Goal: Task Accomplishment & Management: Manage account settings

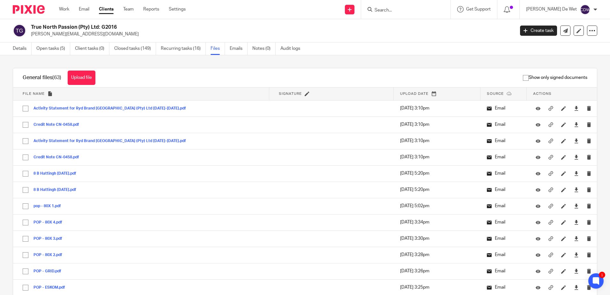
scroll to position [833, 0]
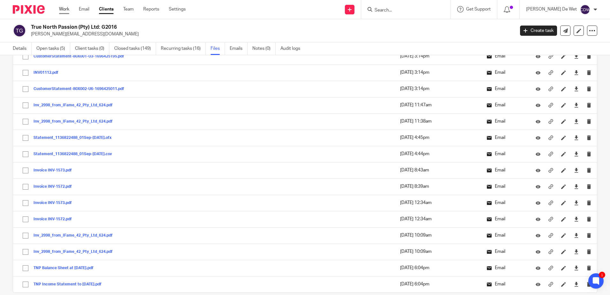
click at [61, 9] on link "Work" at bounding box center [64, 9] width 10 height 6
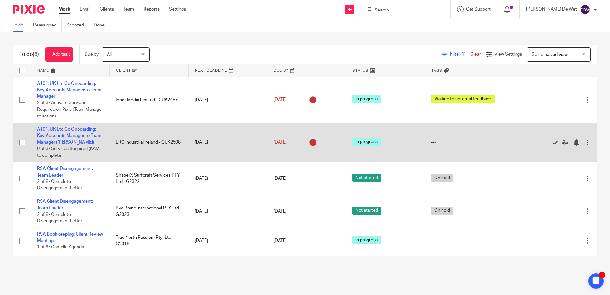
scroll to position [20, 0]
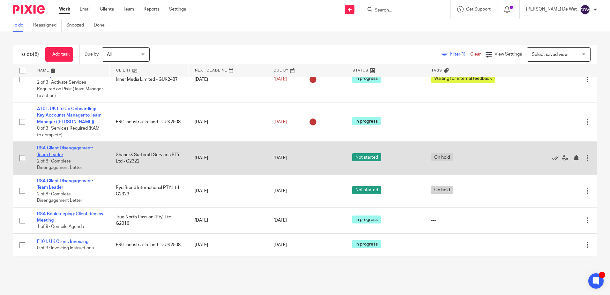
click at [85, 147] on link "RSA Client Disengagement: Team Leader" at bounding box center [65, 151] width 56 height 11
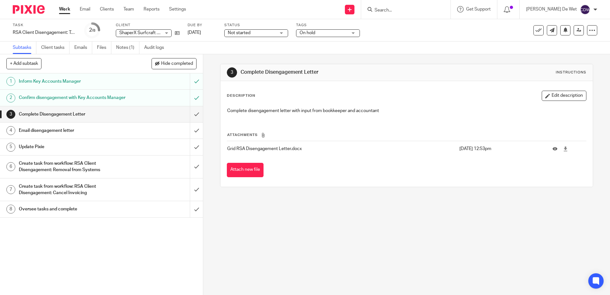
click at [352, 33] on div "On hold" at bounding box center [328, 33] width 64 height 8
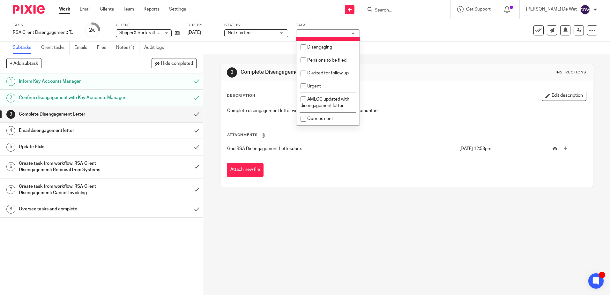
scroll to position [128, 0]
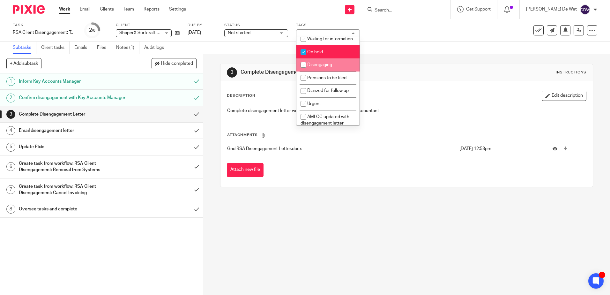
click at [326, 67] on span "Disengaging" at bounding box center [319, 65] width 25 height 4
checkbox input "true"
click at [304, 58] on input "checkbox" at bounding box center [303, 52] width 12 height 12
checkbox input "false"
click at [399, 31] on div "Task RSA Client Disengagement: Team Leader Save RSA Client Disengagement: Team …" at bounding box center [256, 30] width 487 height 15
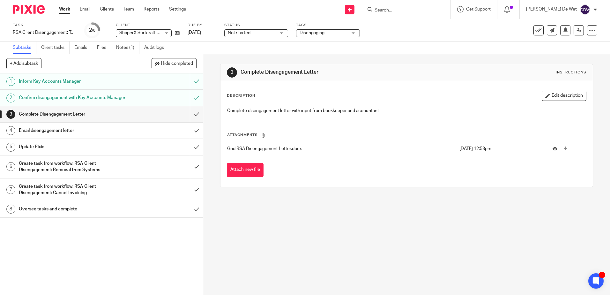
click at [65, 10] on link "Work" at bounding box center [64, 9] width 11 height 6
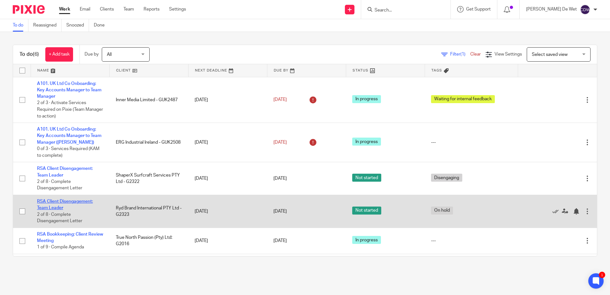
click at [92, 201] on link "RSA Client Disengagement: Team Leader" at bounding box center [65, 204] width 56 height 11
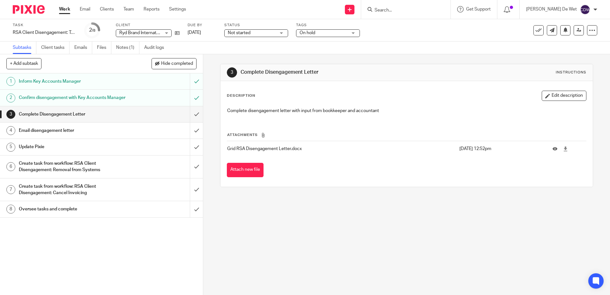
click at [282, 33] on div "Not started Not started" at bounding box center [256, 33] width 64 height 8
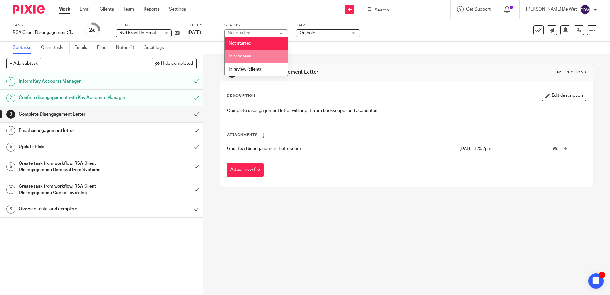
click at [269, 53] on li "In progress" at bounding box center [256, 56] width 63 height 13
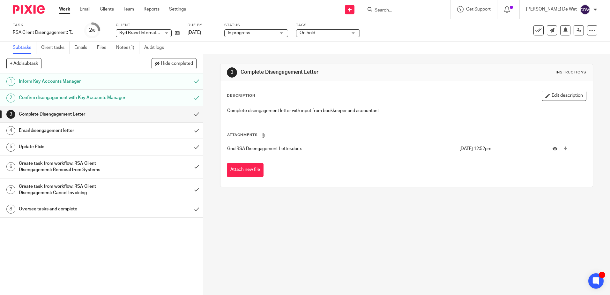
click at [355, 33] on div "On hold" at bounding box center [328, 33] width 64 height 8
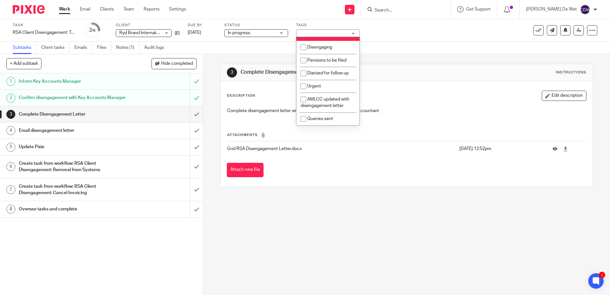
scroll to position [141, 0]
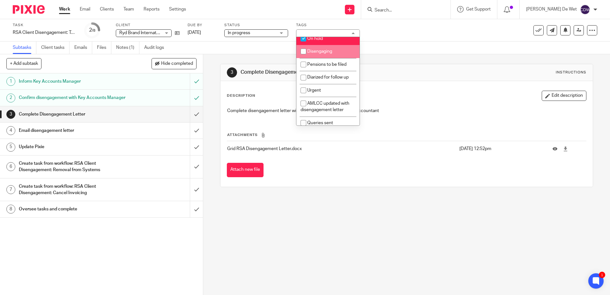
click at [319, 54] on span "Disengaging" at bounding box center [319, 51] width 25 height 4
checkbox input "true"
click at [301, 43] on input "checkbox" at bounding box center [303, 39] width 12 height 12
checkbox input "false"
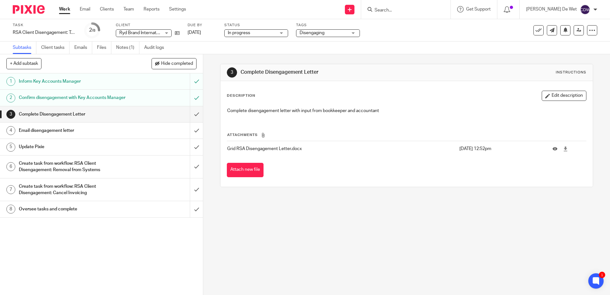
click at [330, 150] on p "Grid RSA Disengagement Letter.docx" at bounding box center [341, 148] width 229 height 6
click at [67, 11] on link "Work" at bounding box center [64, 9] width 11 height 6
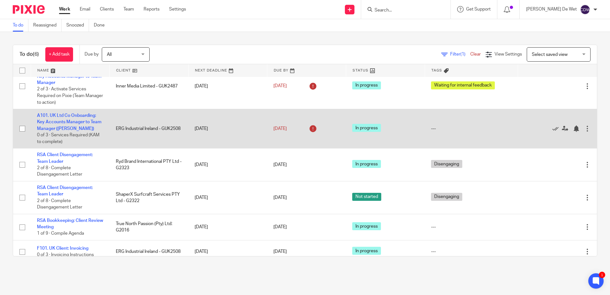
scroll to position [20, 0]
